Goal: Information Seeking & Learning: Learn about a topic

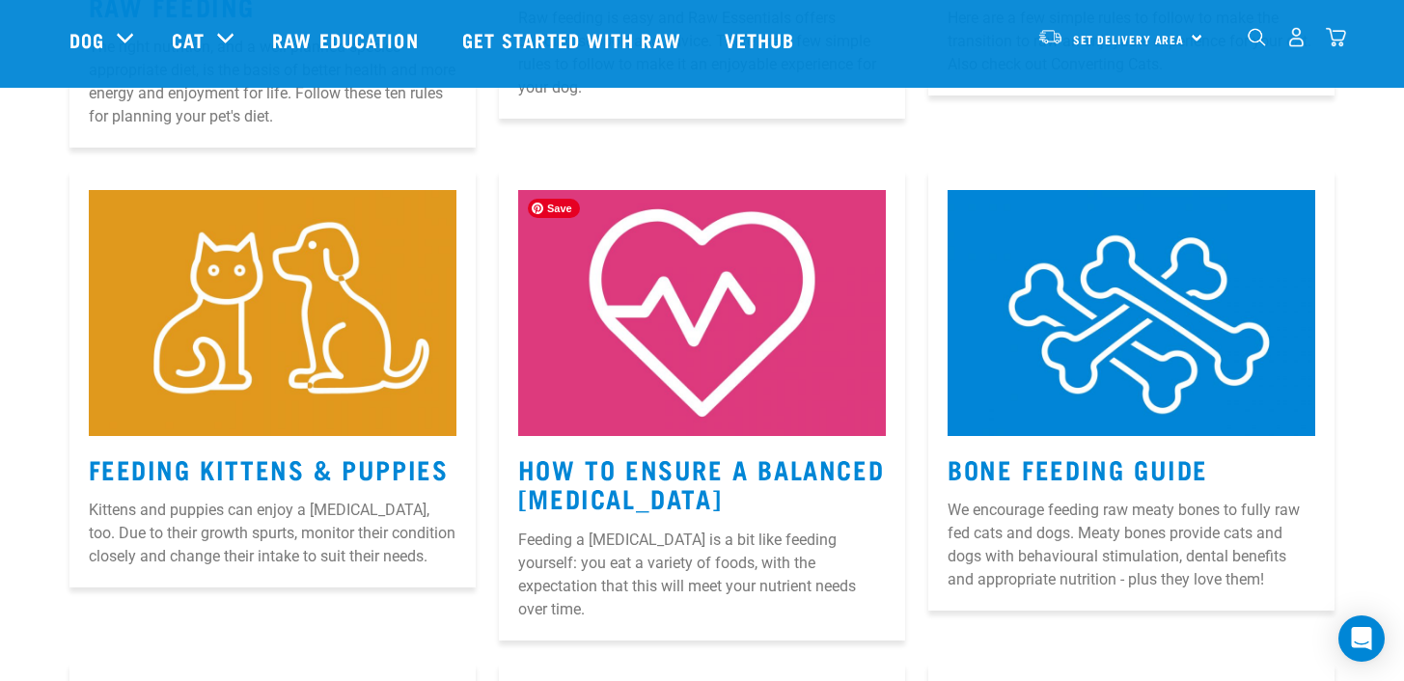
scroll to position [1268, 0]
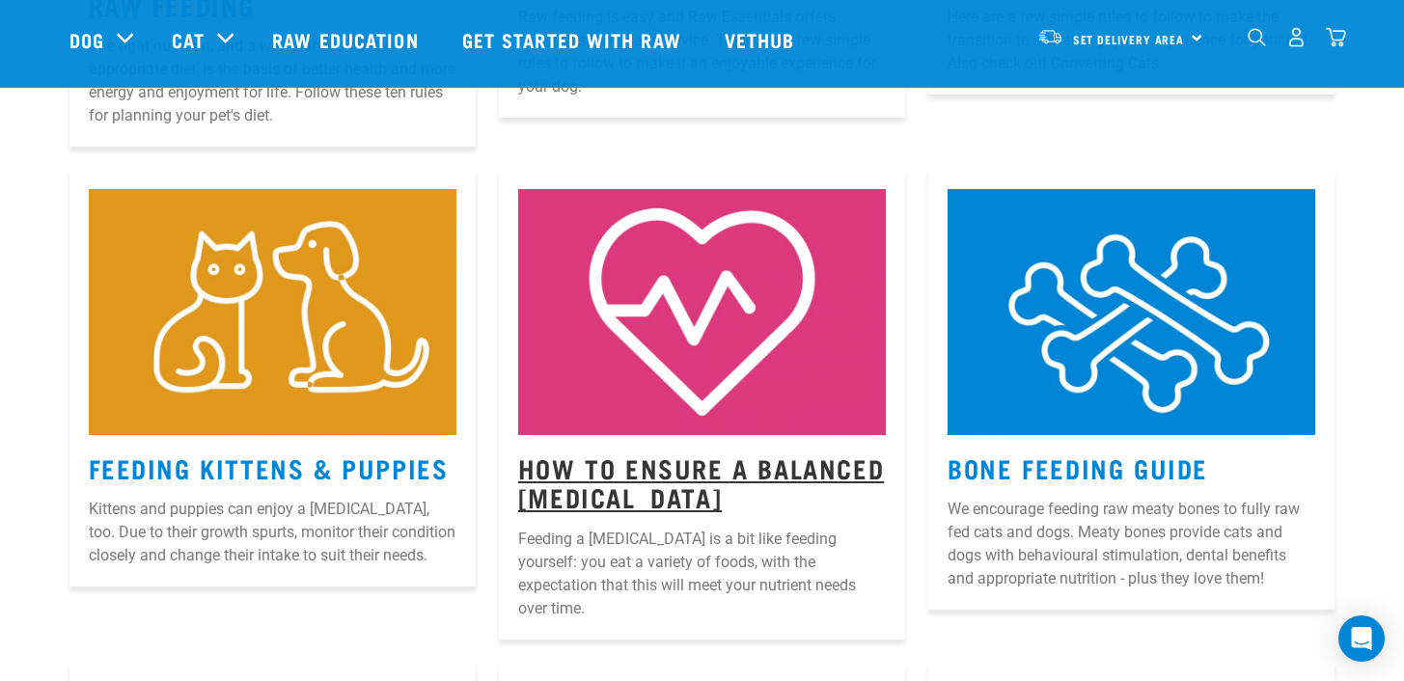
click at [670, 474] on link "How to Ensure a Balanced Raw Diet" at bounding box center [701, 482] width 366 height 44
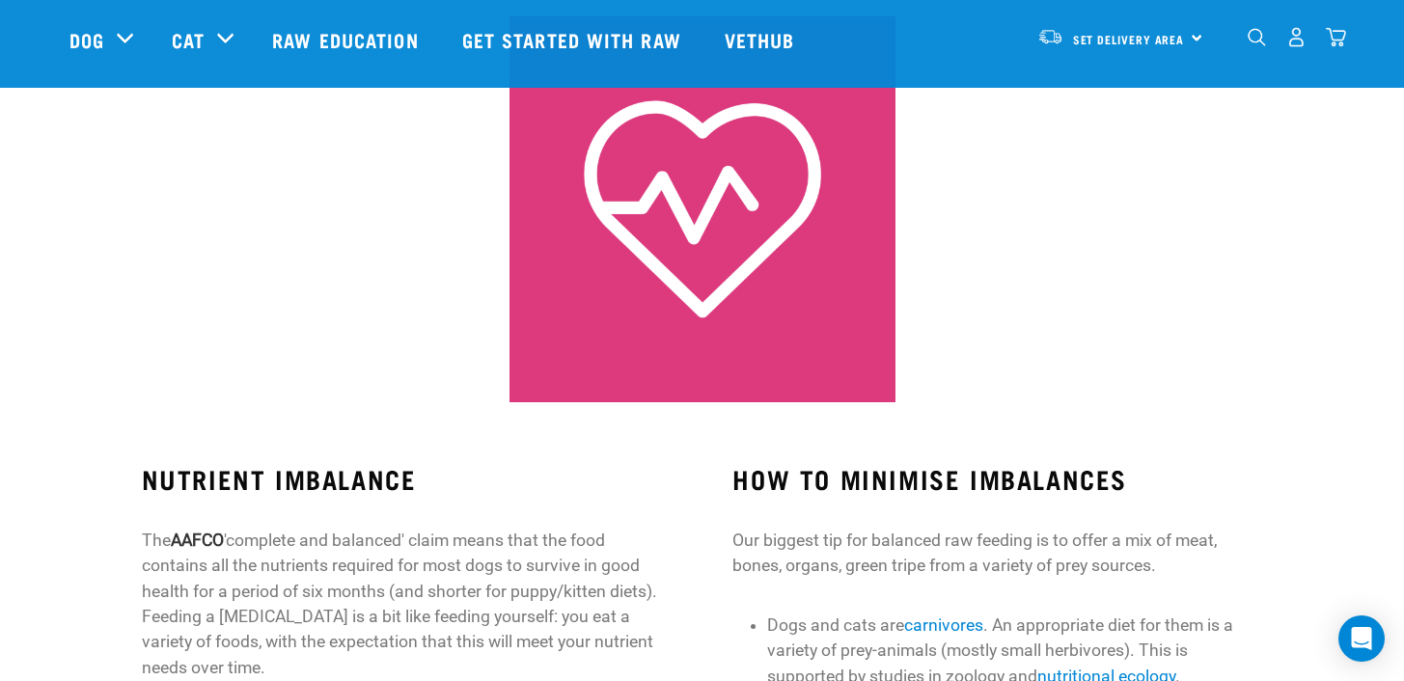
scroll to position [196, 0]
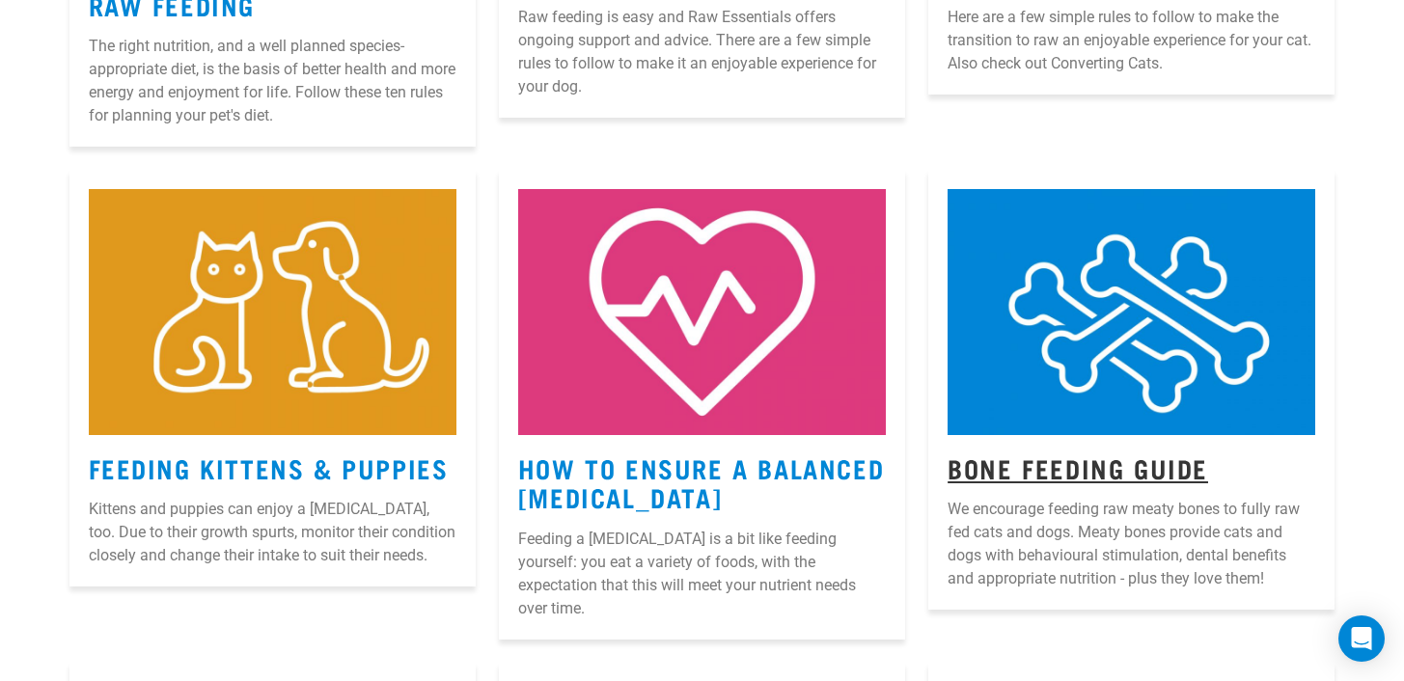
click at [1132, 464] on link "Bone Feeding Guide" at bounding box center [1078, 467] width 261 height 14
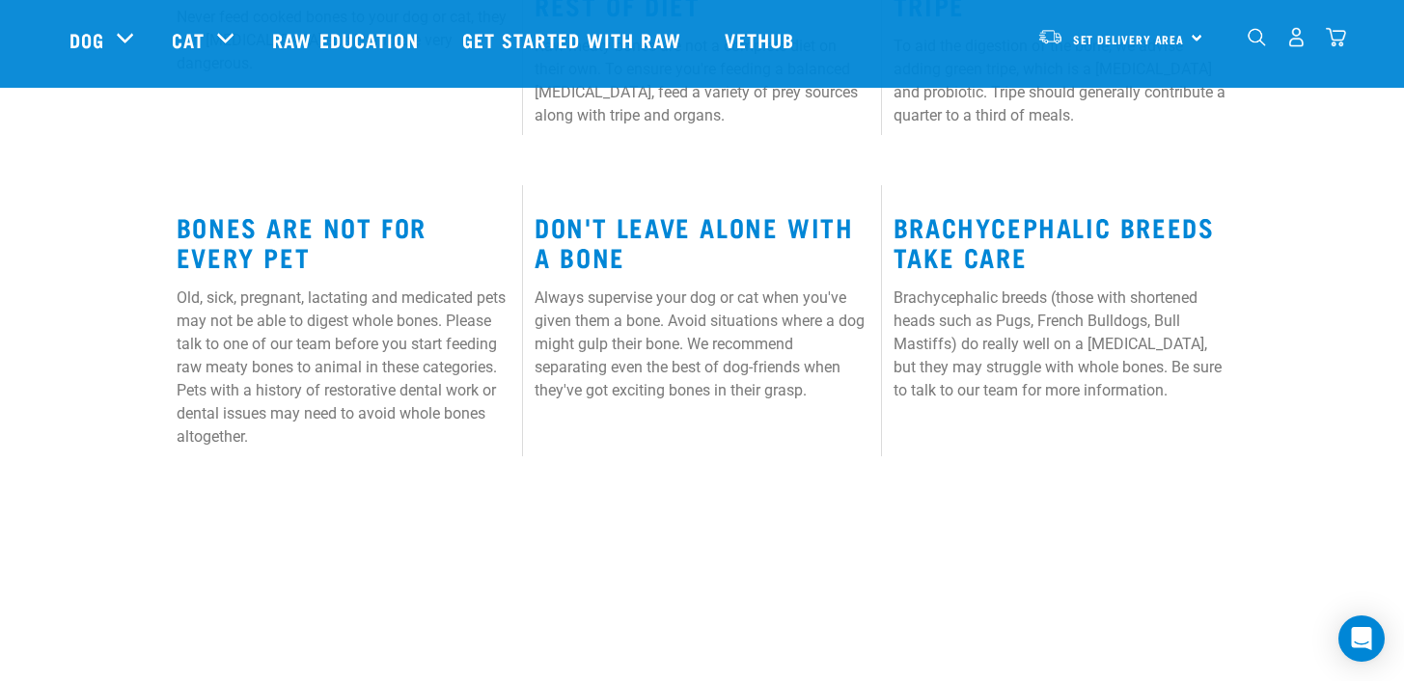
scroll to position [1347, 0]
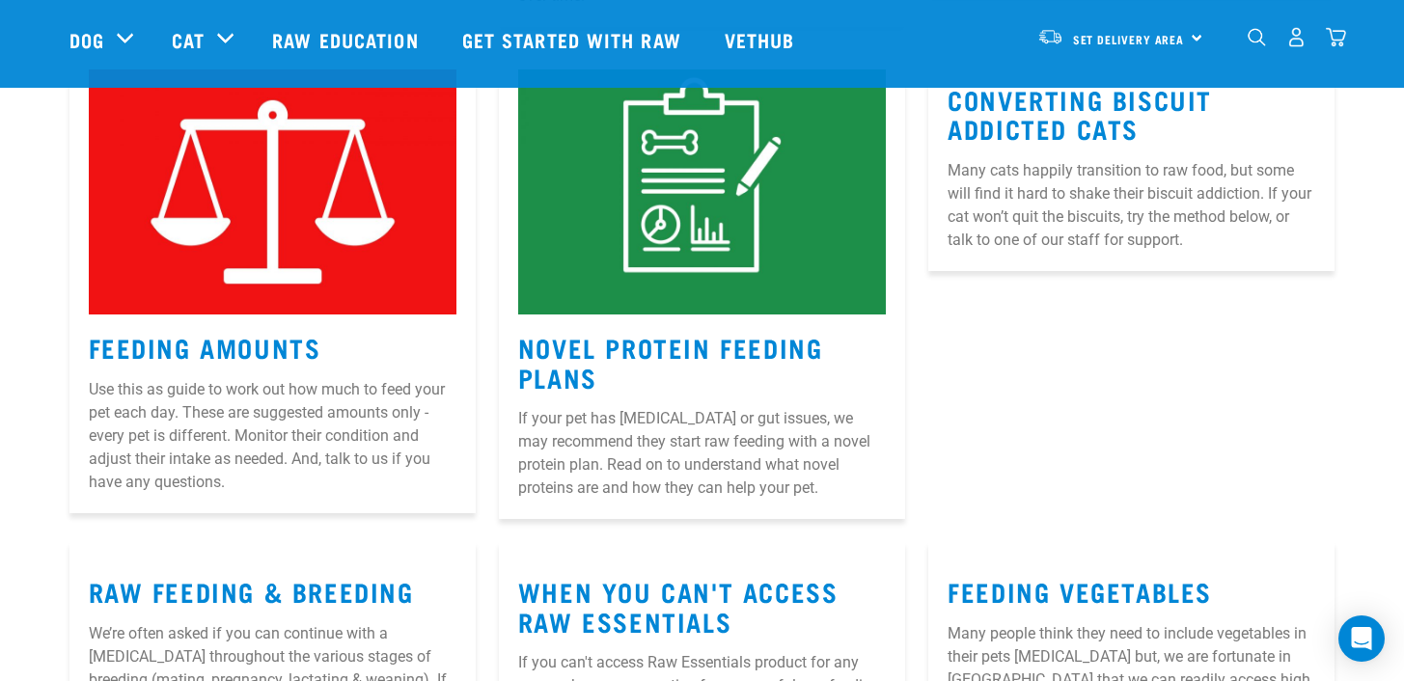
scroll to position [1883, 0]
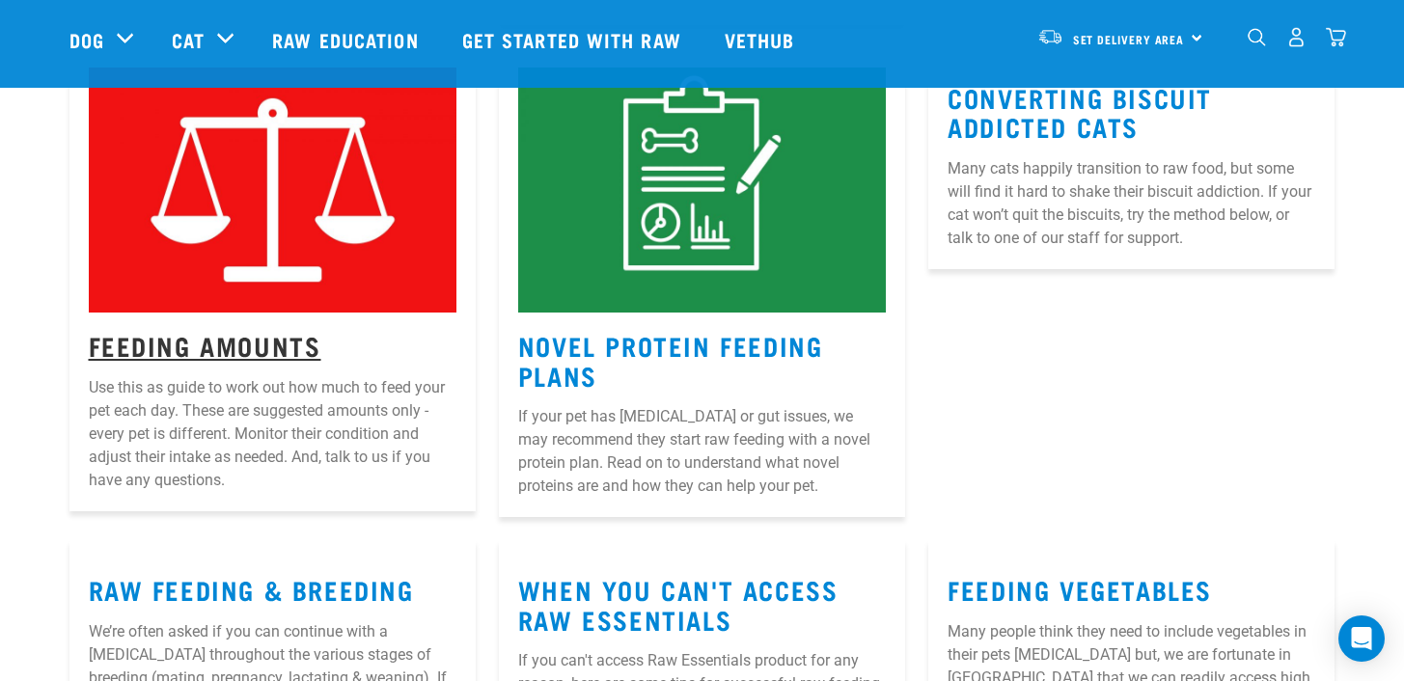
click at [224, 338] on link "Feeding Amounts" at bounding box center [205, 345] width 233 height 14
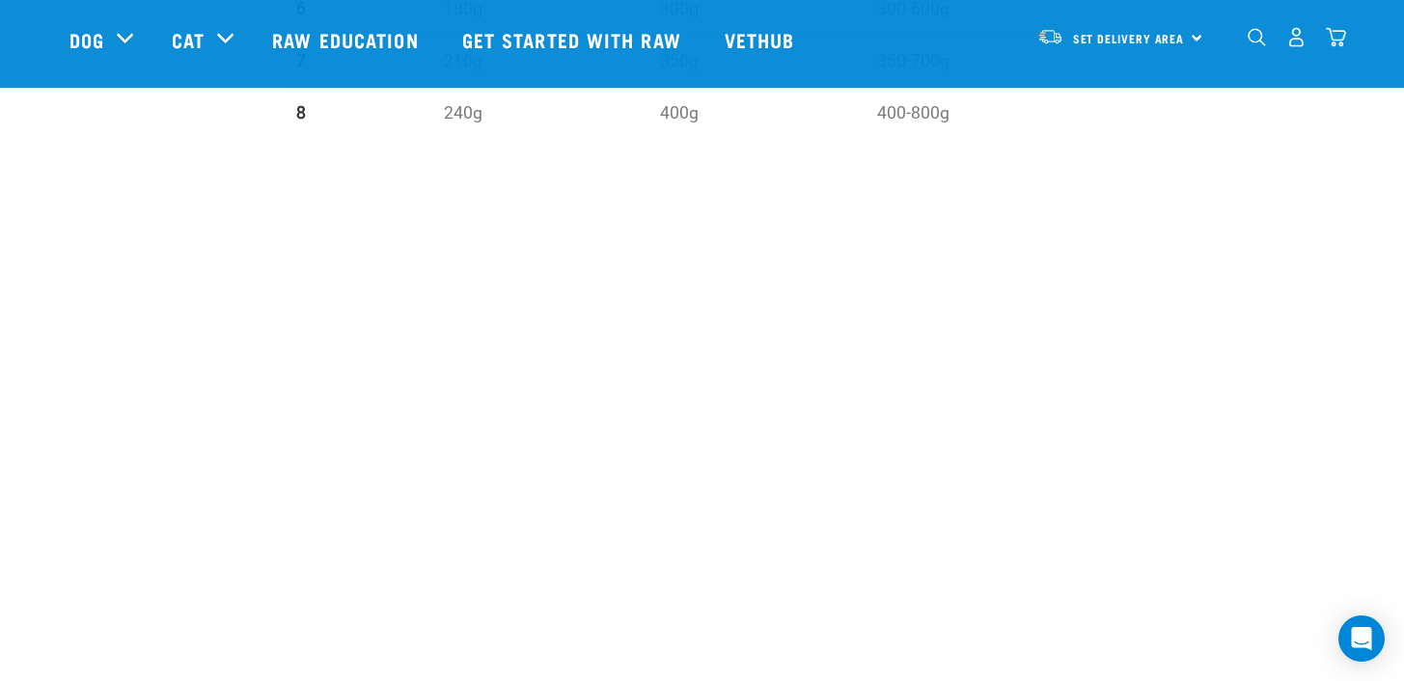
scroll to position [2225, 0]
